Goal: Communication & Community: Answer question/provide support

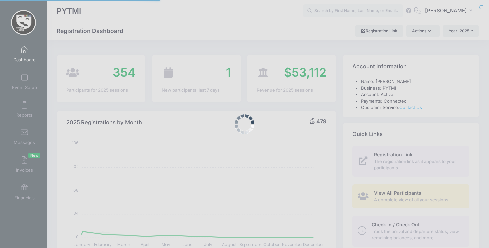
select select
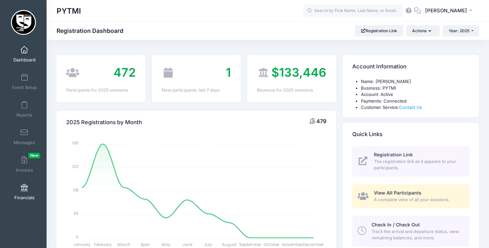
click at [23, 192] on link "Financials" at bounding box center [25, 192] width 32 height 23
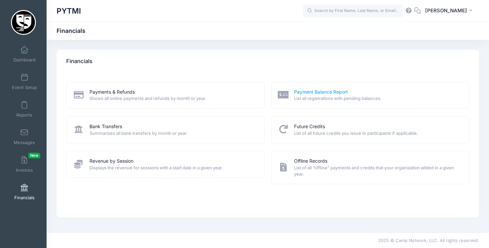
click at [317, 92] on link "Payment Balance Report" at bounding box center [321, 92] width 54 height 7
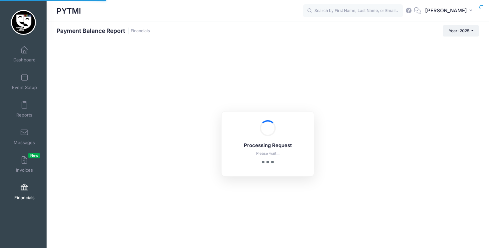
select select "10"
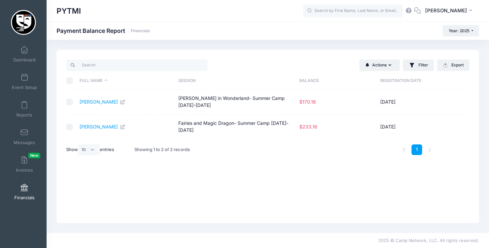
click at [69, 99] on input "checkbox" at bounding box center [69, 102] width 7 height 7
checkbox input "true"
click at [71, 124] on input "checkbox" at bounding box center [69, 127] width 7 height 7
checkbox input "true"
click at [388, 62] on button "Actions" at bounding box center [379, 65] width 41 height 11
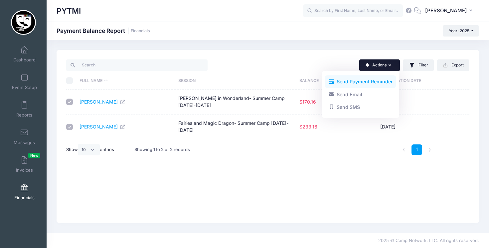
click at [378, 81] on link "Send Payment Reminder" at bounding box center [360, 81] width 71 height 13
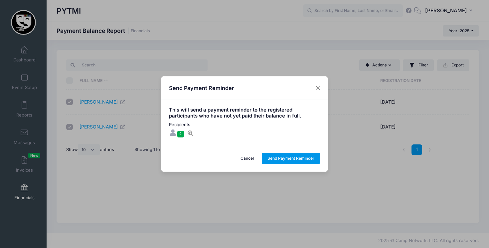
click at [290, 158] on button "Send Payment Reminder" at bounding box center [291, 158] width 59 height 11
